Goal: Information Seeking & Learning: Check status

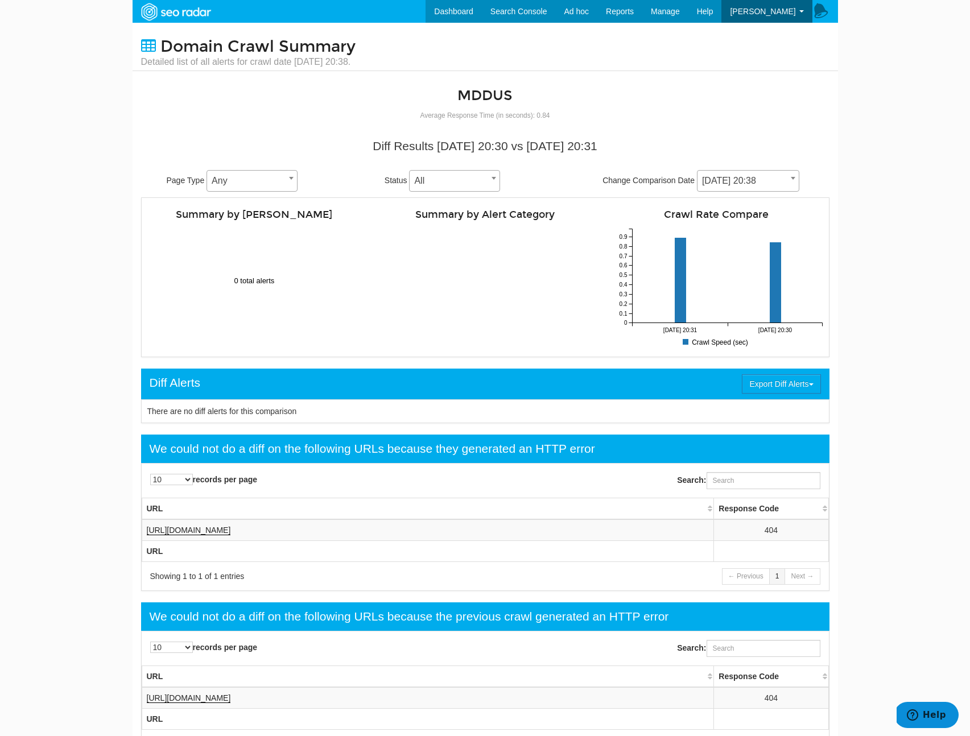
scroll to position [46, 0]
click at [465, 3] on link "Dashboard" at bounding box center [454, 11] width 56 height 23
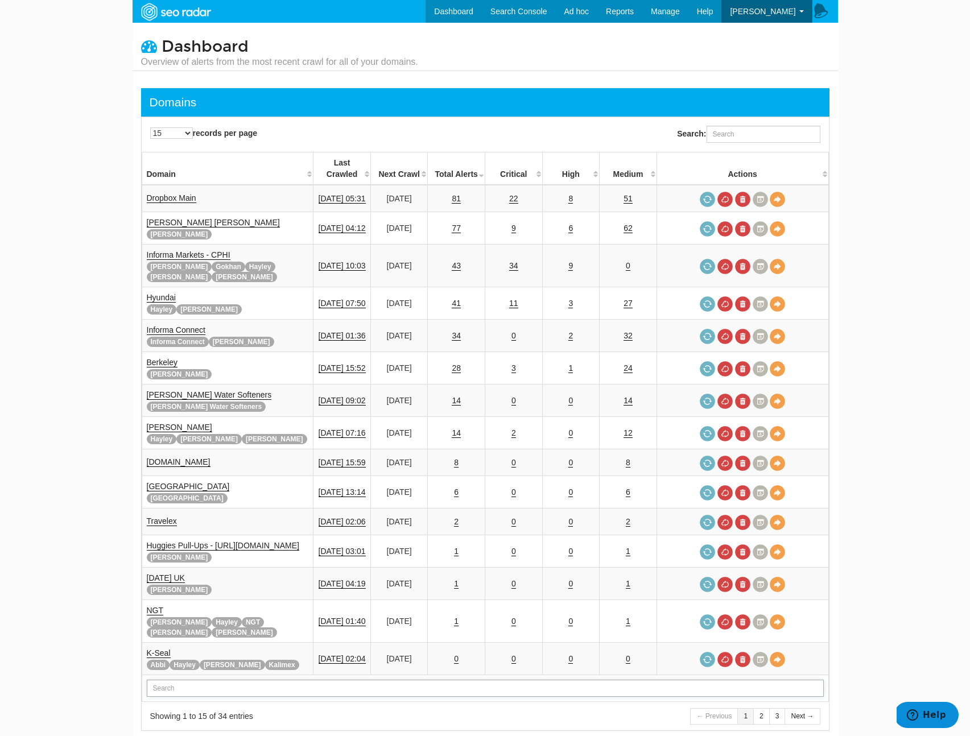
click at [182, 680] on input "text" at bounding box center [485, 688] width 677 height 17
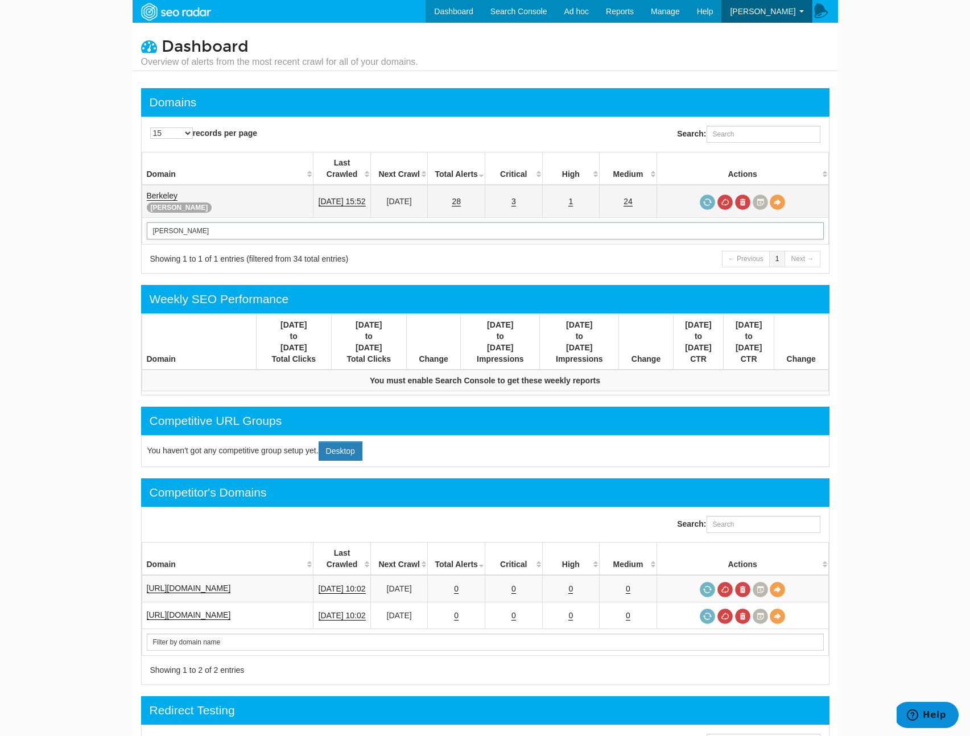
type input "berk"
click at [175, 191] on link "Berkeley" at bounding box center [162, 196] width 31 height 10
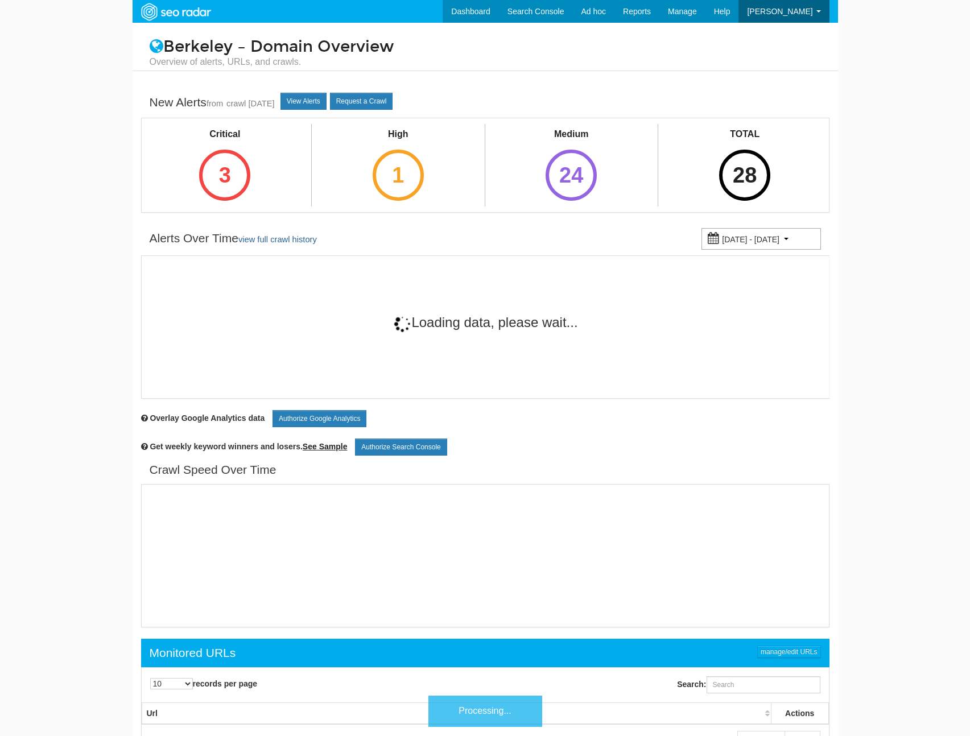
scroll to position [46, 0]
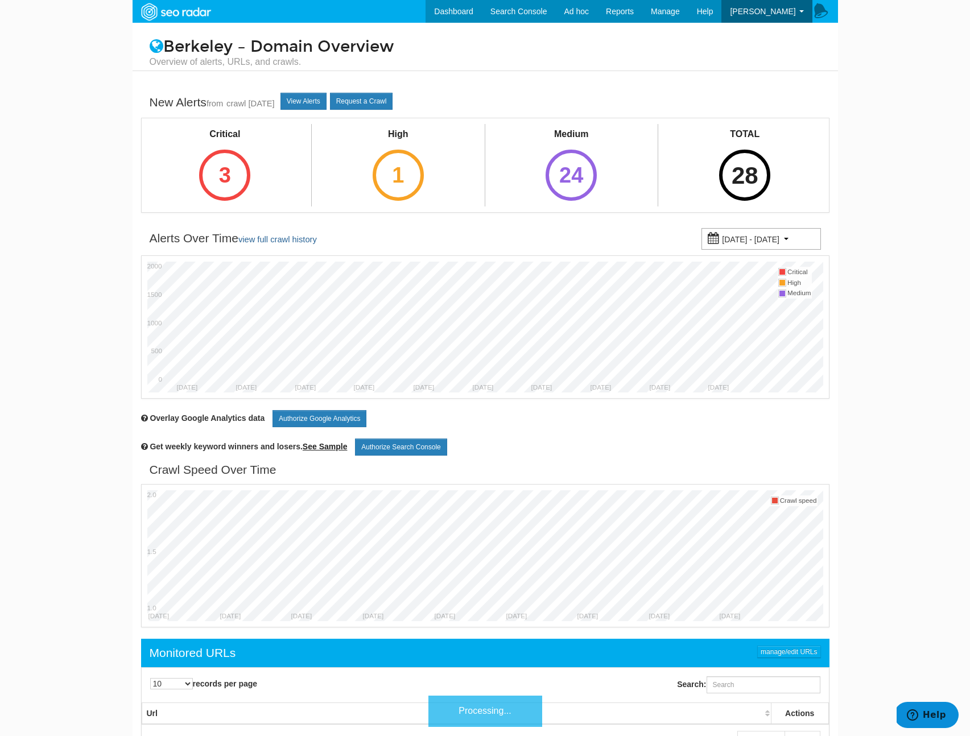
click at [729, 186] on div "28" at bounding box center [744, 175] width 51 height 51
click at [731, 179] on div "28" at bounding box center [744, 175] width 51 height 51
click at [935, 129] on body "Dashboard Search Console Ad hoc Internet Archive Diff tool Mobile vs. Desktop F…" at bounding box center [485, 368] width 970 height 736
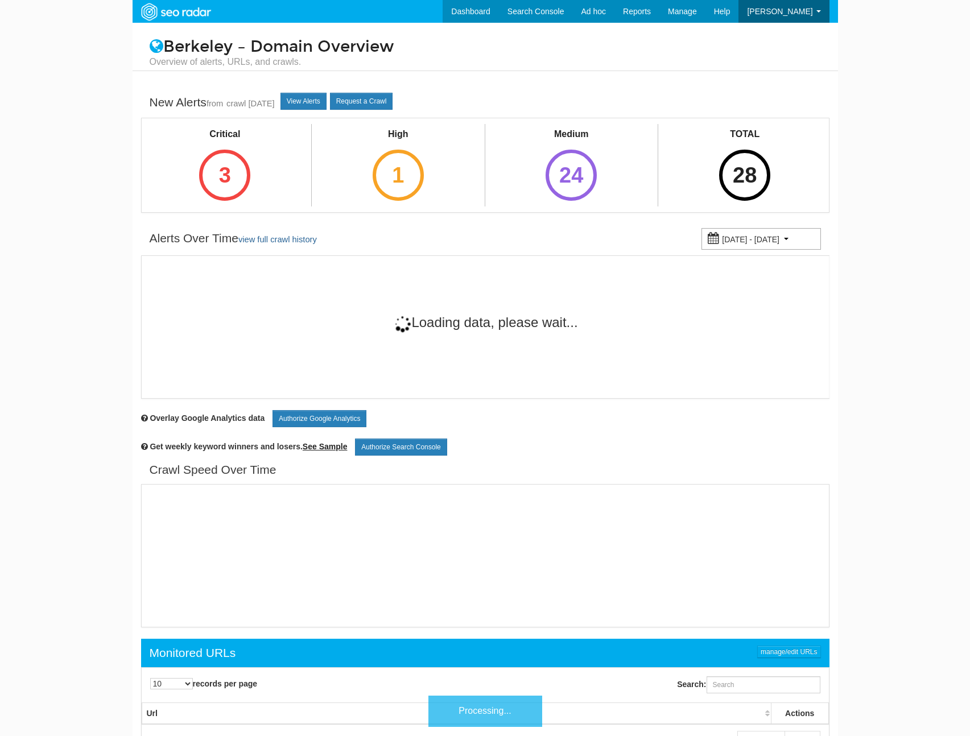
scroll to position [46, 0]
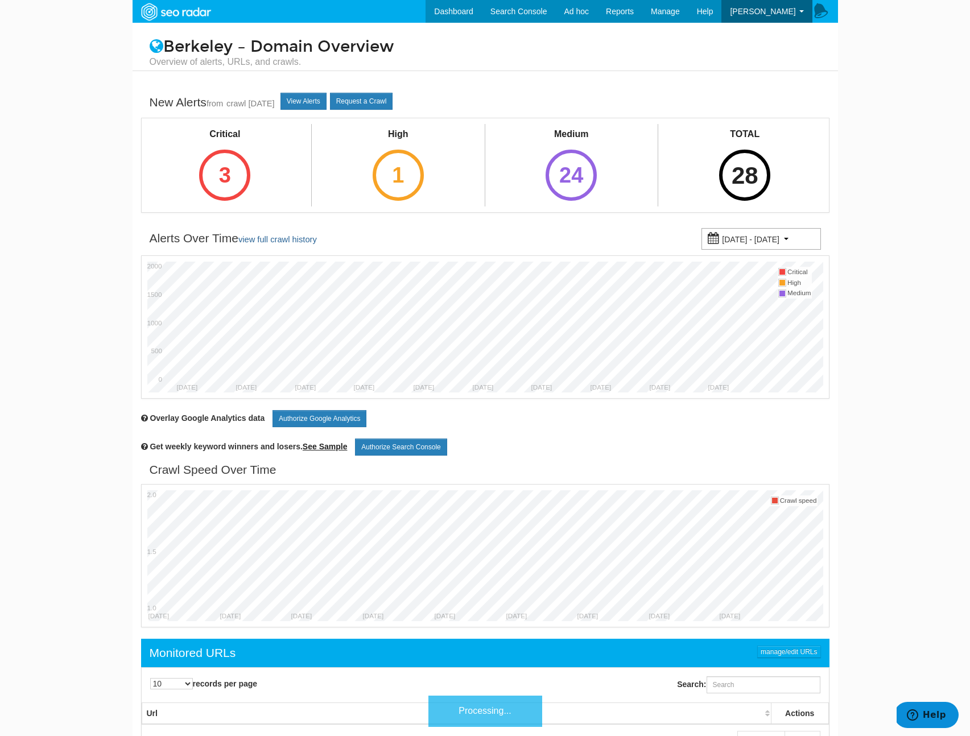
click at [747, 162] on div "28" at bounding box center [744, 175] width 51 height 51
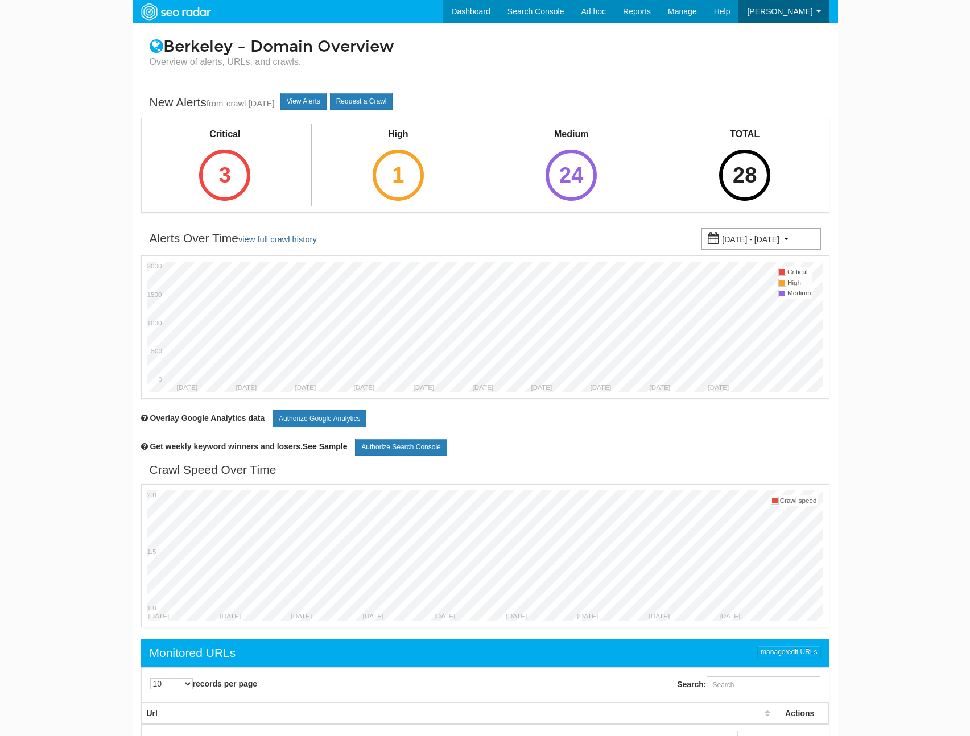
scroll to position [46, 0]
click at [744, 187] on div "28" at bounding box center [744, 175] width 51 height 51
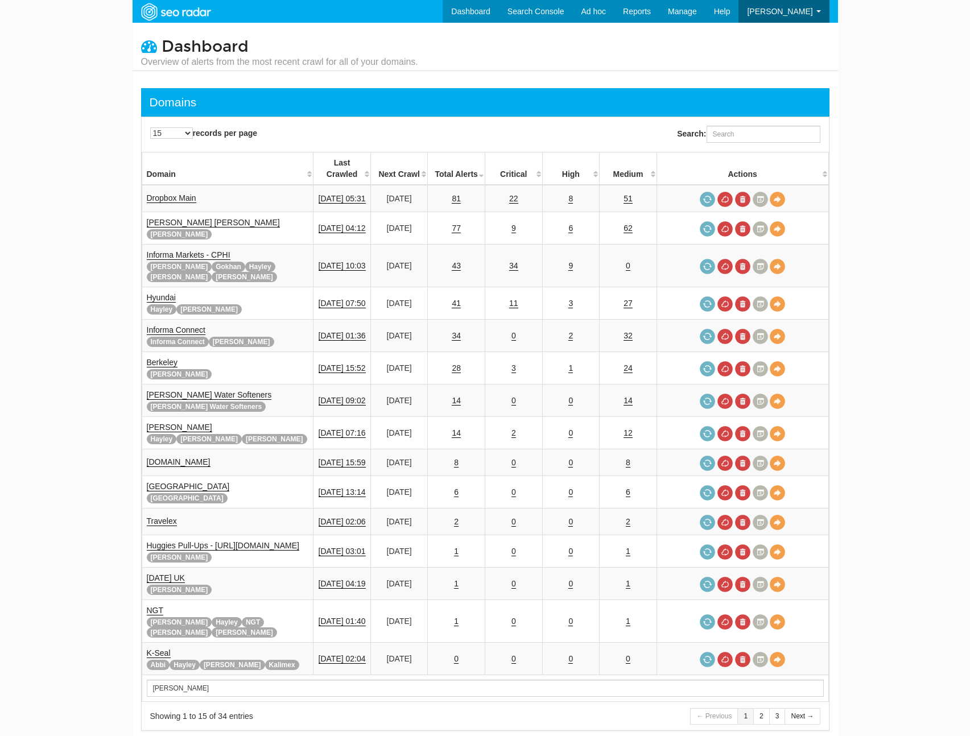
scroll to position [46, 0]
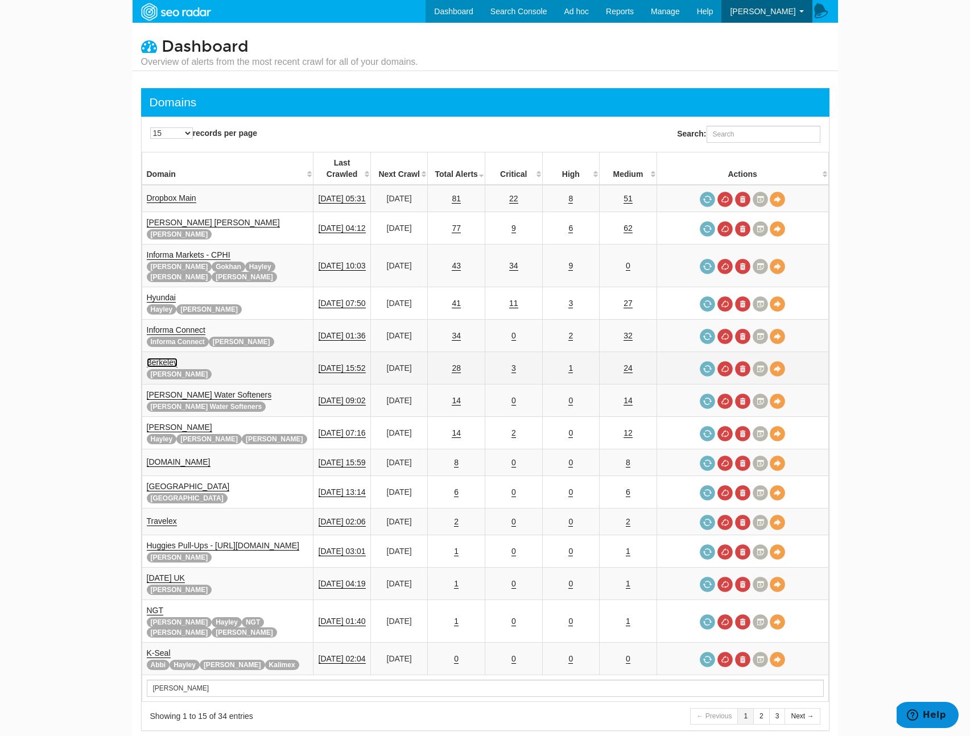
click at [161, 358] on link "Berkeley" at bounding box center [162, 363] width 31 height 10
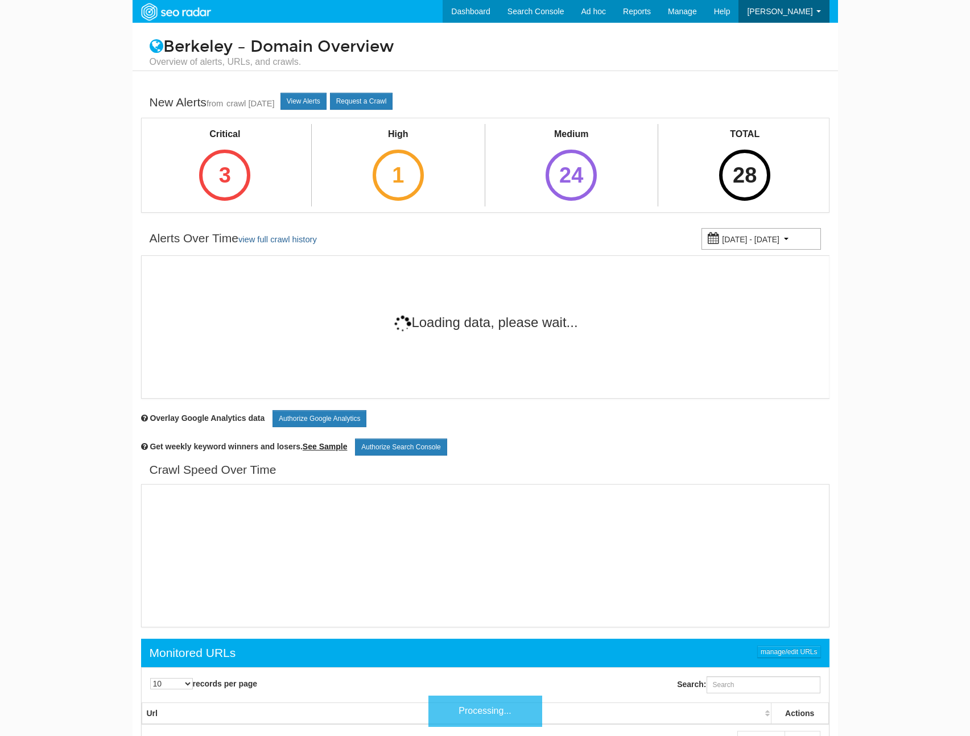
scroll to position [46, 0]
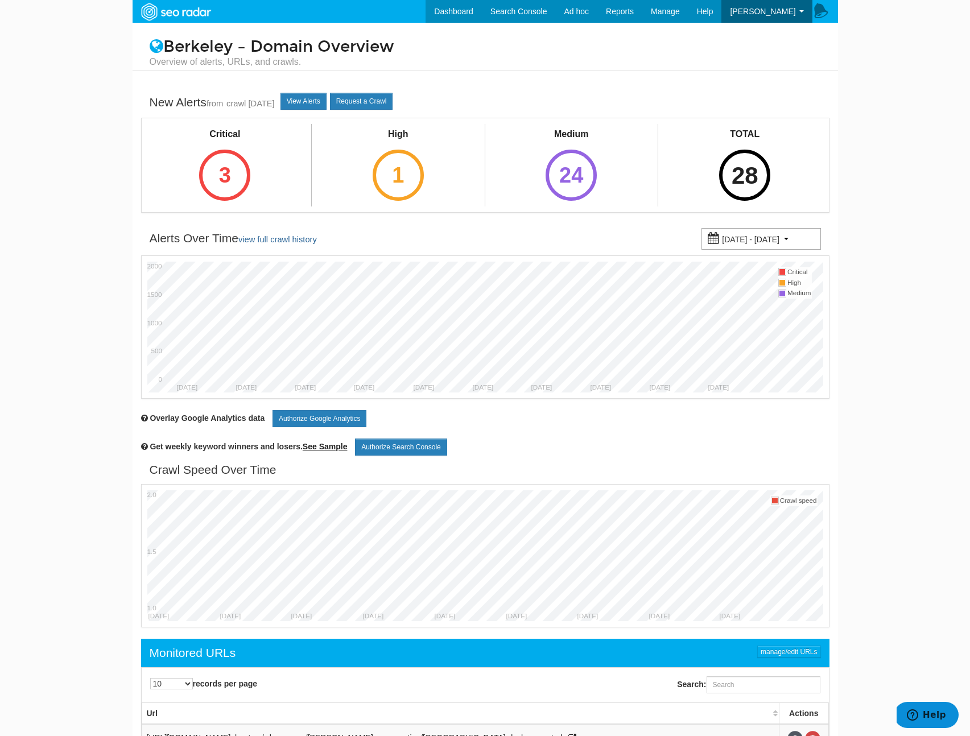
click at [762, 172] on div "28" at bounding box center [744, 175] width 51 height 51
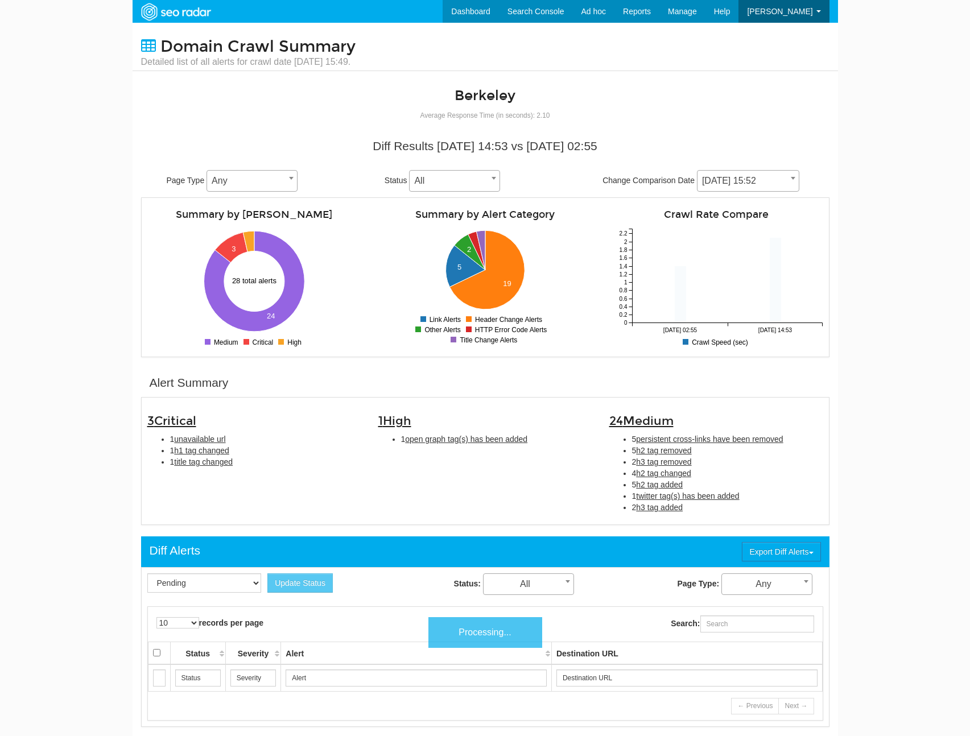
scroll to position [46, 0]
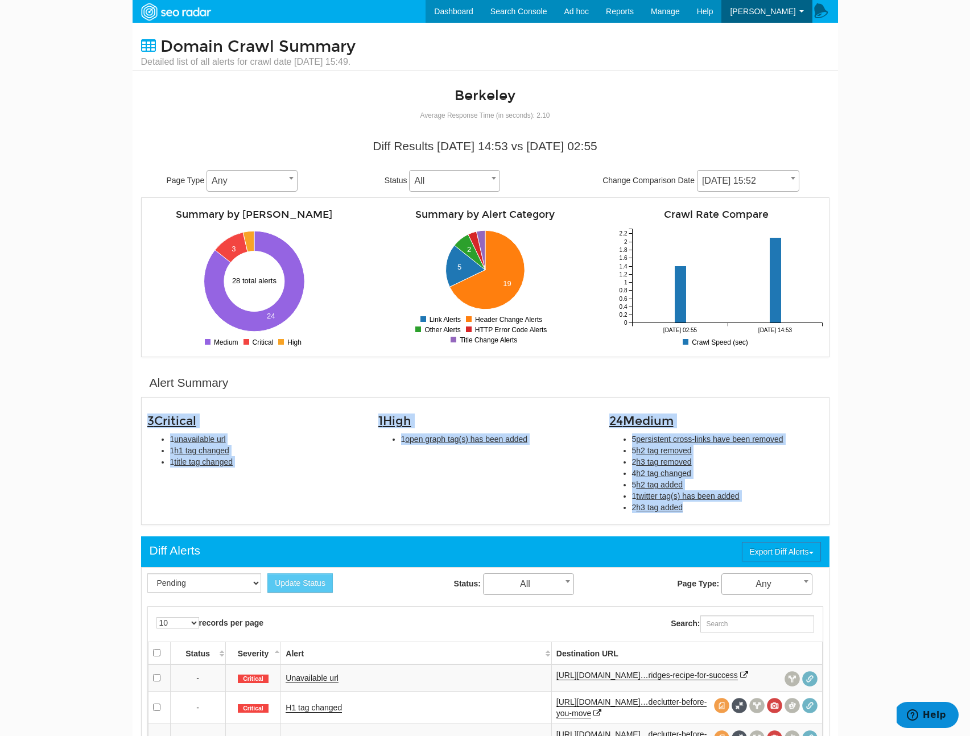
drag, startPoint x: 694, startPoint y: 507, endPoint x: 146, endPoint y: 415, distance: 555.7
click at [146, 415] on div "3 Critical 1 unavailable url 1 h1 tag changed 1 title tag changed 1 High 1 open…" at bounding box center [485, 462] width 693 height 116
copy div "3 Critical 1 unavailable url 1 h1 tag changed 1 title tag changed 1 High 1 open…"
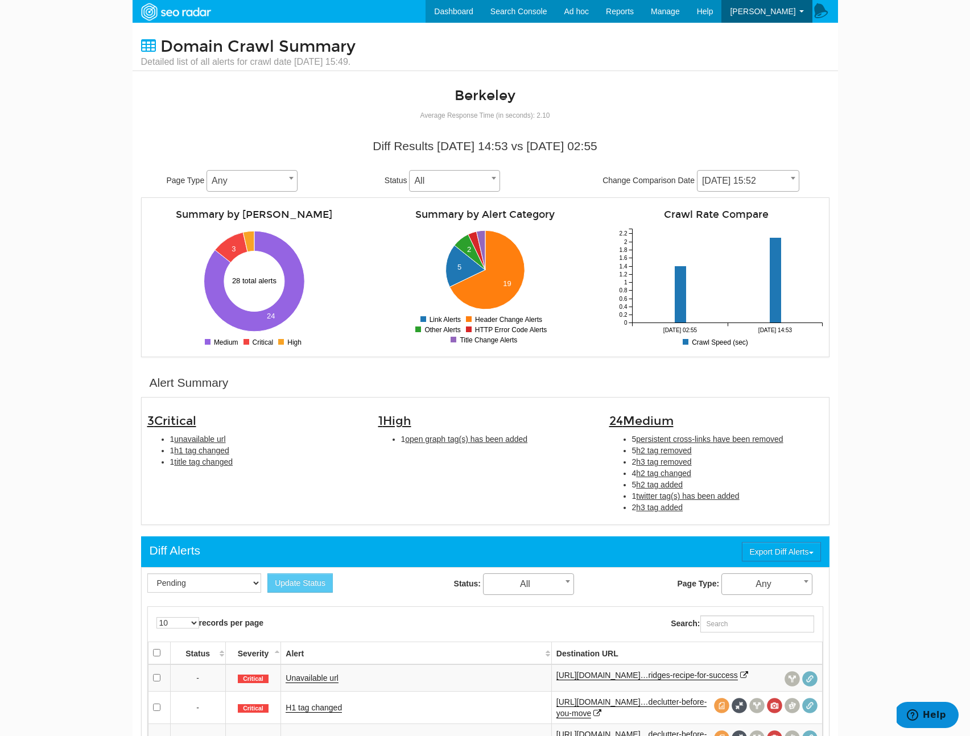
click at [747, 176] on span "[DATE] 15:52" at bounding box center [748, 181] width 101 height 16
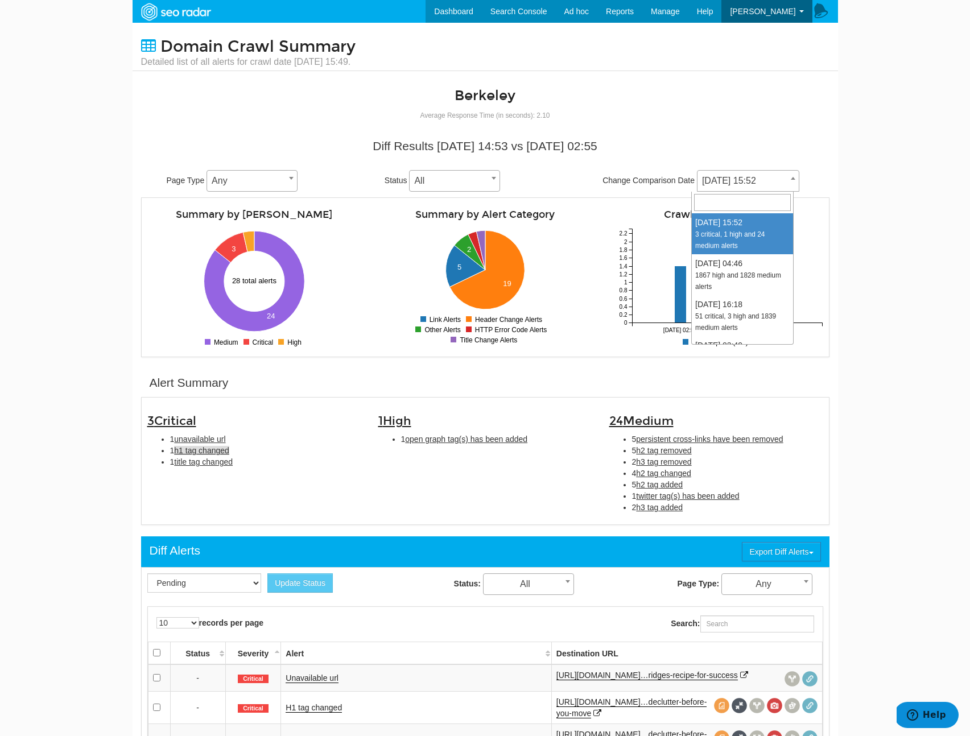
click at [202, 452] on span "h1 tag changed" at bounding box center [201, 450] width 55 height 9
type input "h1 tag changed"
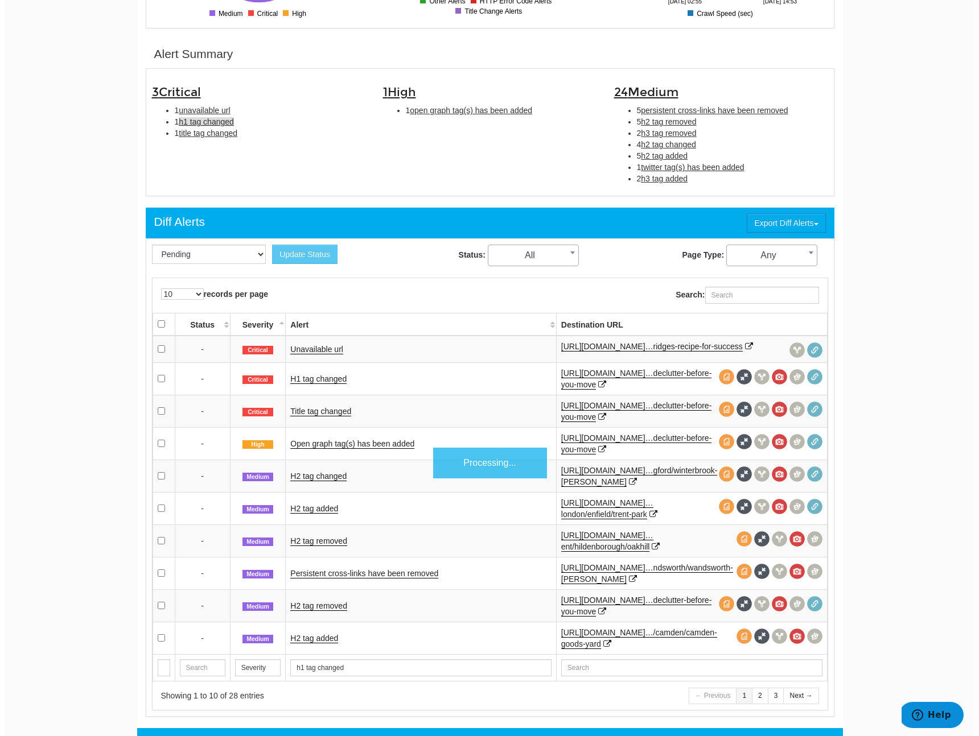
scroll to position [369, 0]
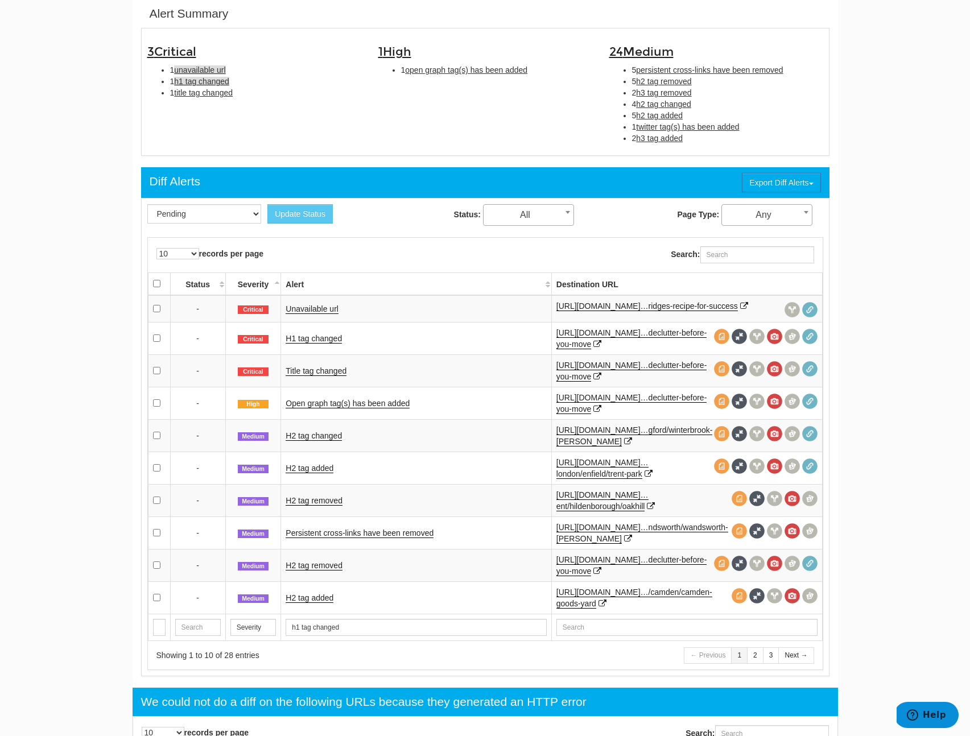
click at [188, 65] on span "unavailable url" at bounding box center [199, 69] width 51 height 9
type input "unavailable url"
click at [322, 312] on link "Unavailable url" at bounding box center [312, 310] width 53 height 10
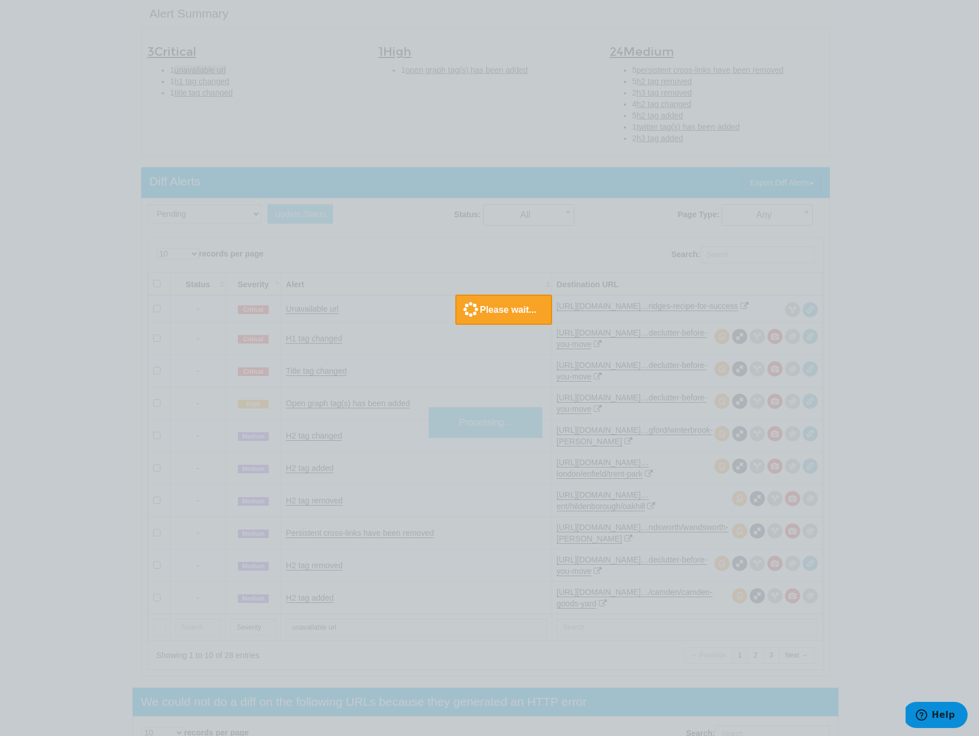
click at [71, 337] on div at bounding box center [489, 368] width 979 height 736
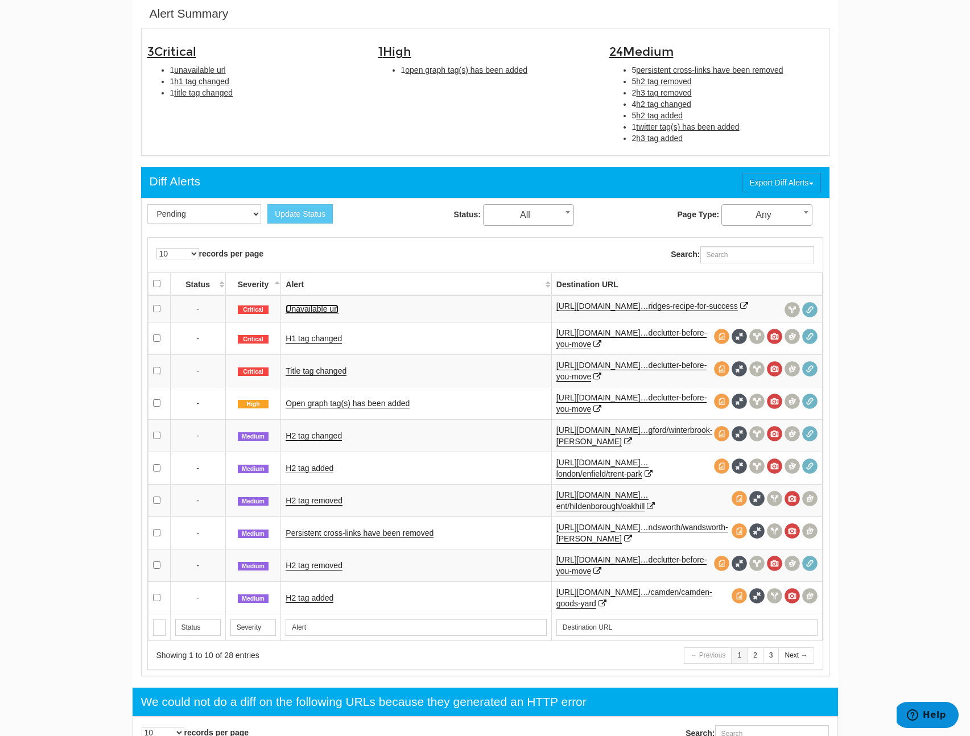
click at [312, 314] on link "Unavailable url" at bounding box center [312, 310] width 53 height 10
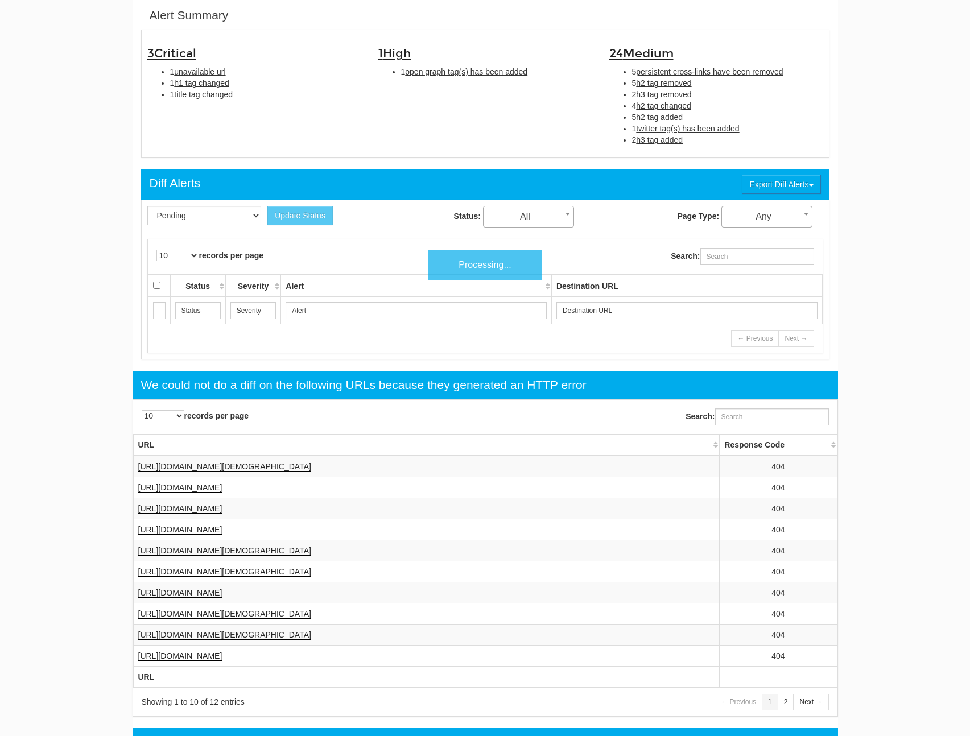
scroll to position [46, 0]
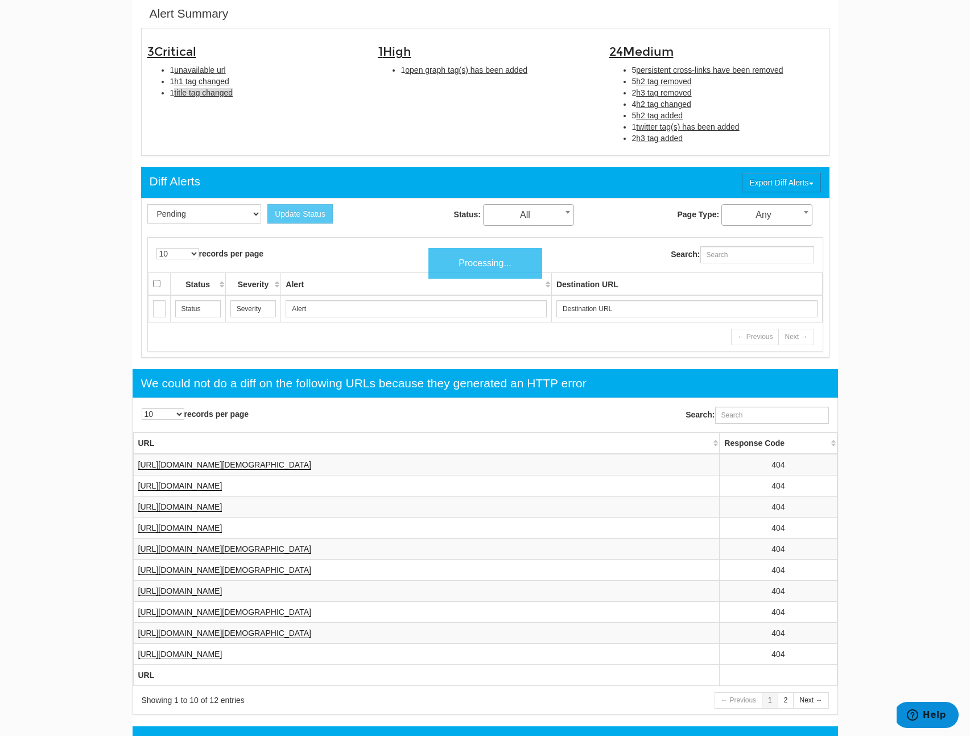
click at [214, 95] on span "title tag changed" at bounding box center [203, 92] width 59 height 9
type input "title tag changed"
